Goal: Information Seeking & Learning: Understand process/instructions

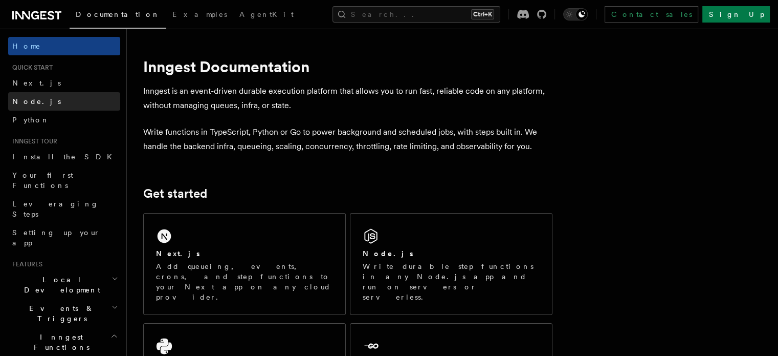
click at [29, 97] on span "Node.js" at bounding box center [36, 101] width 49 height 8
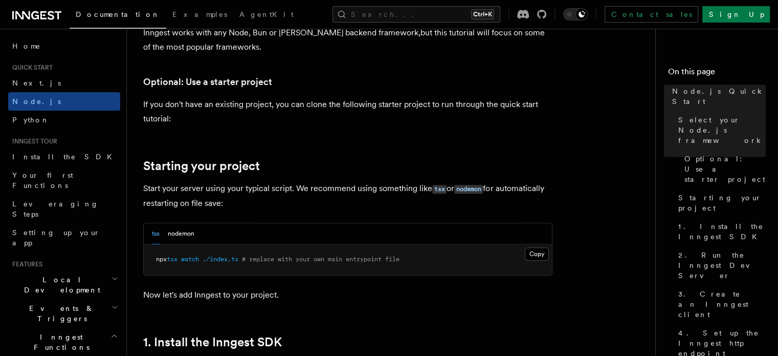
scroll to position [388, 0]
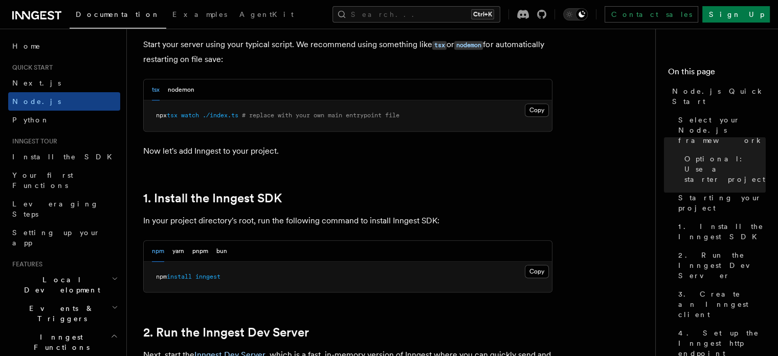
scroll to position [568, 0]
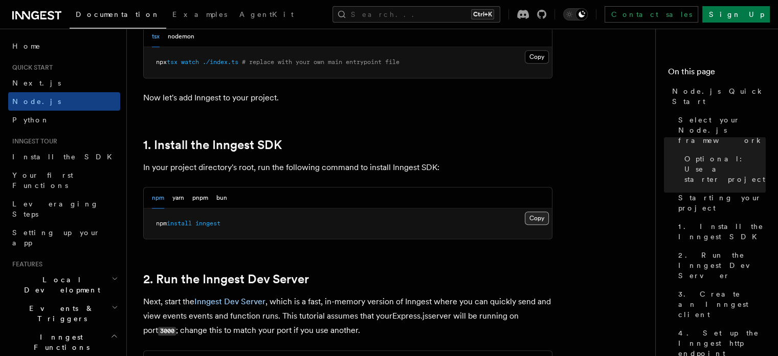
click at [536, 212] on button "Copy Copied" at bounding box center [537, 217] width 24 height 13
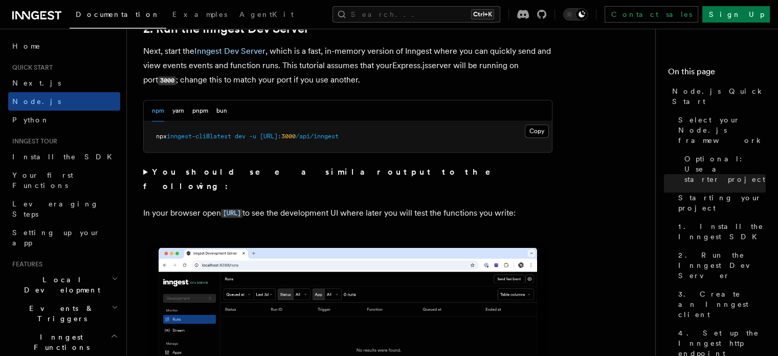
scroll to position [818, 0]
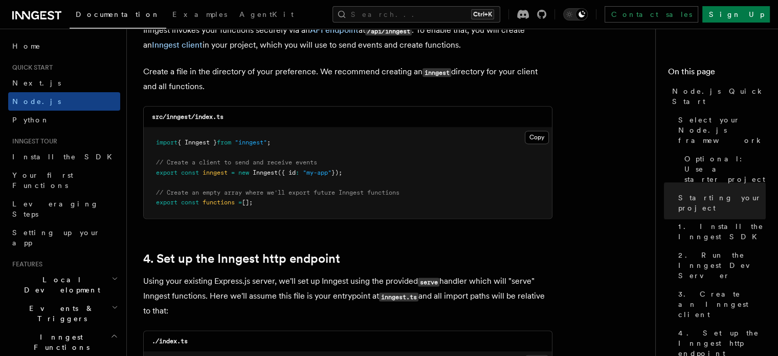
scroll to position [1346, 0]
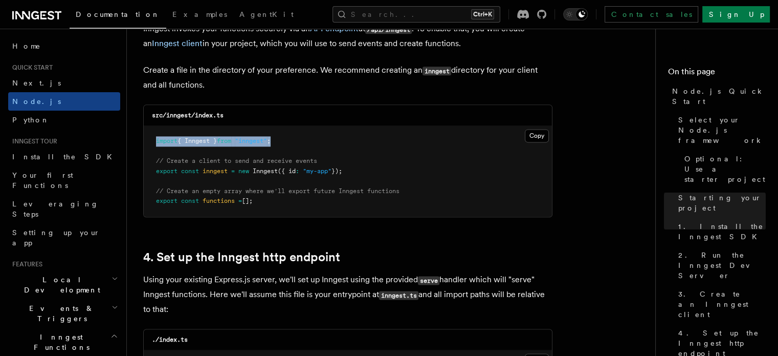
drag, startPoint x: 286, startPoint y: 140, endPoint x: 156, endPoint y: 135, distance: 130.5
click at [156, 135] on pre "import { Inngest } from "inngest" ; // Create a client to send and receive even…" at bounding box center [348, 171] width 408 height 91
copy span "import { Inngest } from "inngest" ;"
drag, startPoint x: 356, startPoint y: 171, endPoint x: 144, endPoint y: 172, distance: 211.8
click at [144, 172] on pre "import { Inngest } from "inngest" ; // Create a client to send and receive even…" at bounding box center [348, 171] width 408 height 91
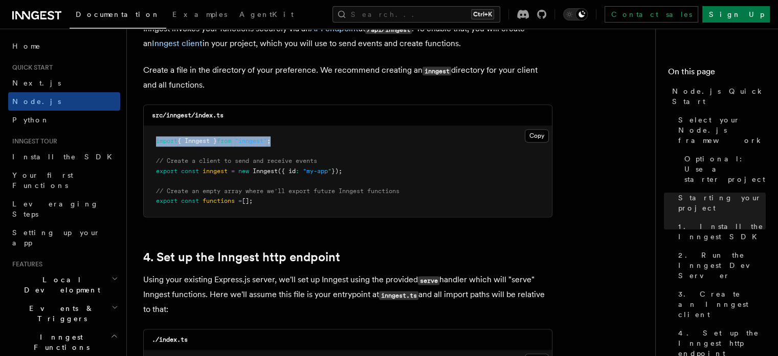
copy span "export const inngest = new Inngest ({ id : "my-app" });"
click at [353, 169] on pre "import { Inngest } from "inngest" ; // Create a client to send and receive even…" at bounding box center [348, 171] width 408 height 91
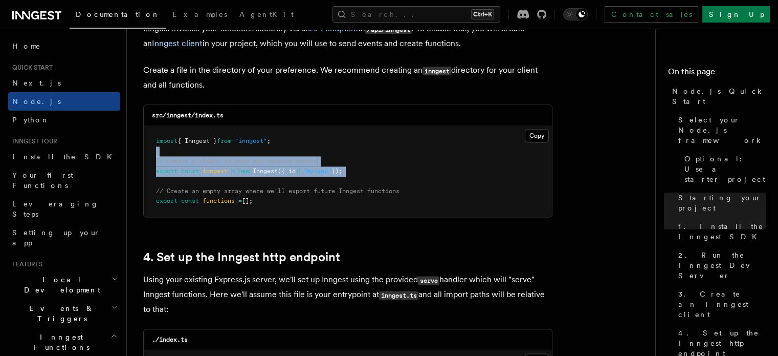
drag, startPoint x: 353, startPoint y: 169, endPoint x: 154, endPoint y: 153, distance: 199.6
click at [154, 153] on pre "import { Inngest } from "inngest" ; // Create a client to send and receive even…" at bounding box center [348, 171] width 408 height 91
click at [380, 184] on pre "import { Inngest } from "inngest" ; // Create a client to send and receive even…" at bounding box center [348, 171] width 408 height 91
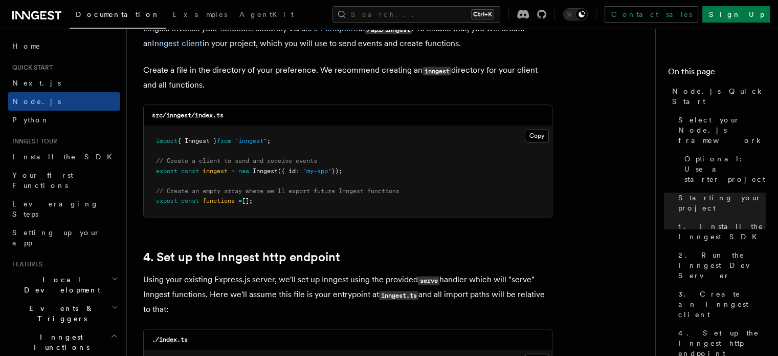
drag, startPoint x: 263, startPoint y: 205, endPoint x: 138, endPoint y: 185, distance: 126.3
copy code "// Create an empty array where we'll export future Inngest functions export con…"
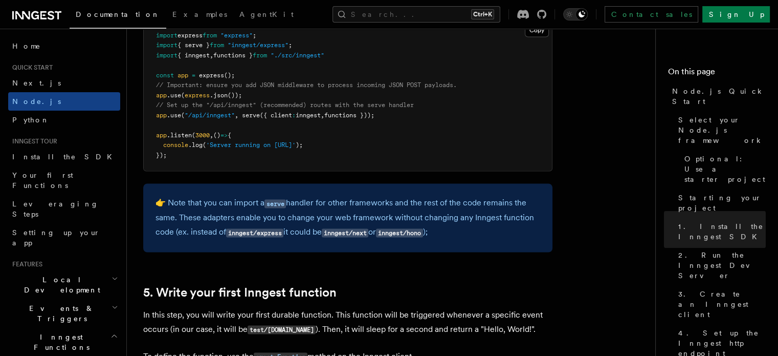
click at [362, 162] on pre "import express from "express" ; import { serve } from "inngest/express" ; impor…" at bounding box center [348, 95] width 408 height 150
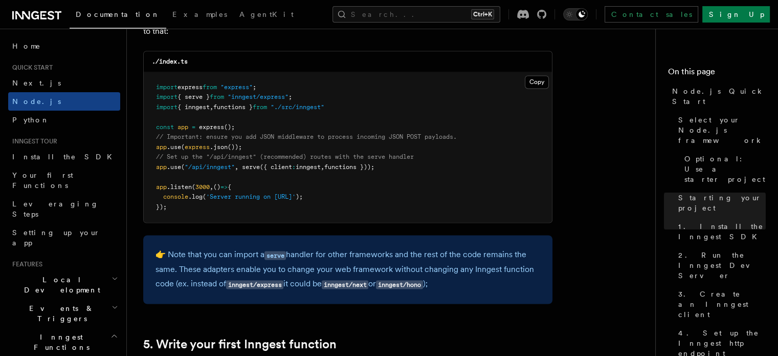
scroll to position [1624, 0]
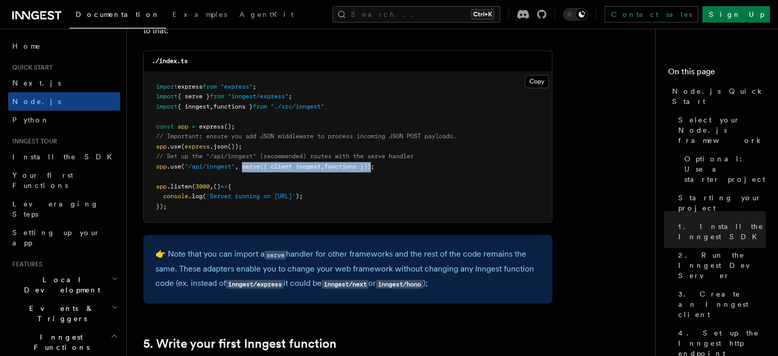
drag, startPoint x: 243, startPoint y: 165, endPoint x: 379, endPoint y: 165, distance: 136.1
click at [374, 165] on span "app .use ( "/api/inngest" , serve ({ client : inngest , functions }));" at bounding box center [265, 166] width 218 height 7
copy span "serve ({ client : inngest , functions })"
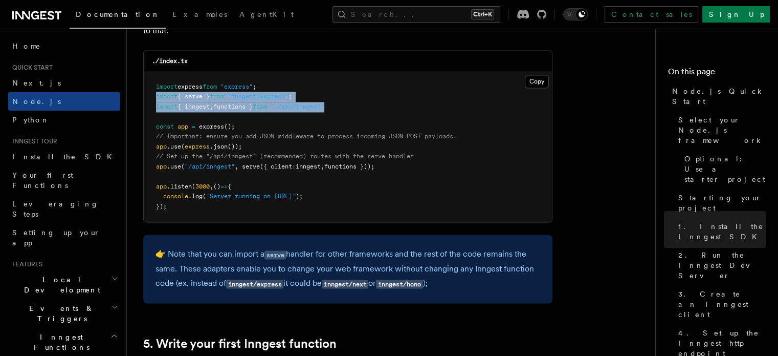
drag, startPoint x: 341, startPoint y: 103, endPoint x: 153, endPoint y: 94, distance: 188.0
click at [153, 94] on pre "import express from "express" ; import { serve } from "inngest/express" ; impor…" at bounding box center [348, 147] width 408 height 150
copy code "import { serve } from "inngest/express" ; import { inngest , functions } from "…"
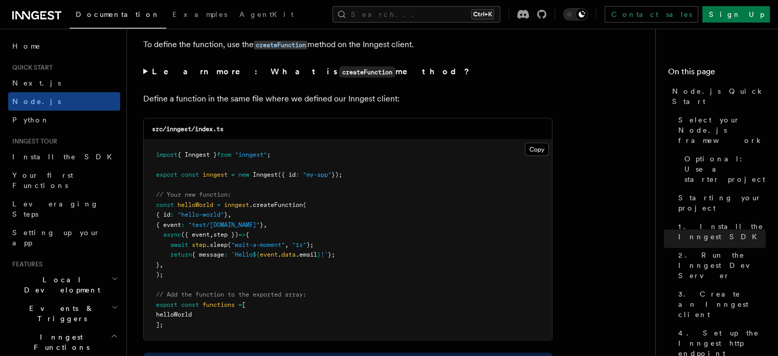
scroll to position [2013, 0]
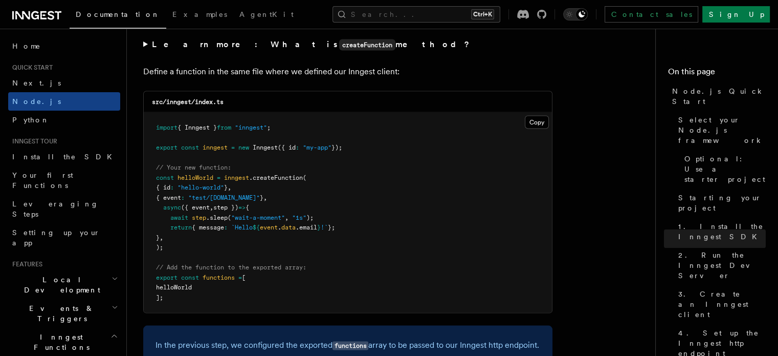
click at [415, 137] on pre "import { Inngest } from "inngest" ; export const inngest = new Inngest ({ id : …" at bounding box center [348, 213] width 408 height 200
